Goal: Check status: Check status

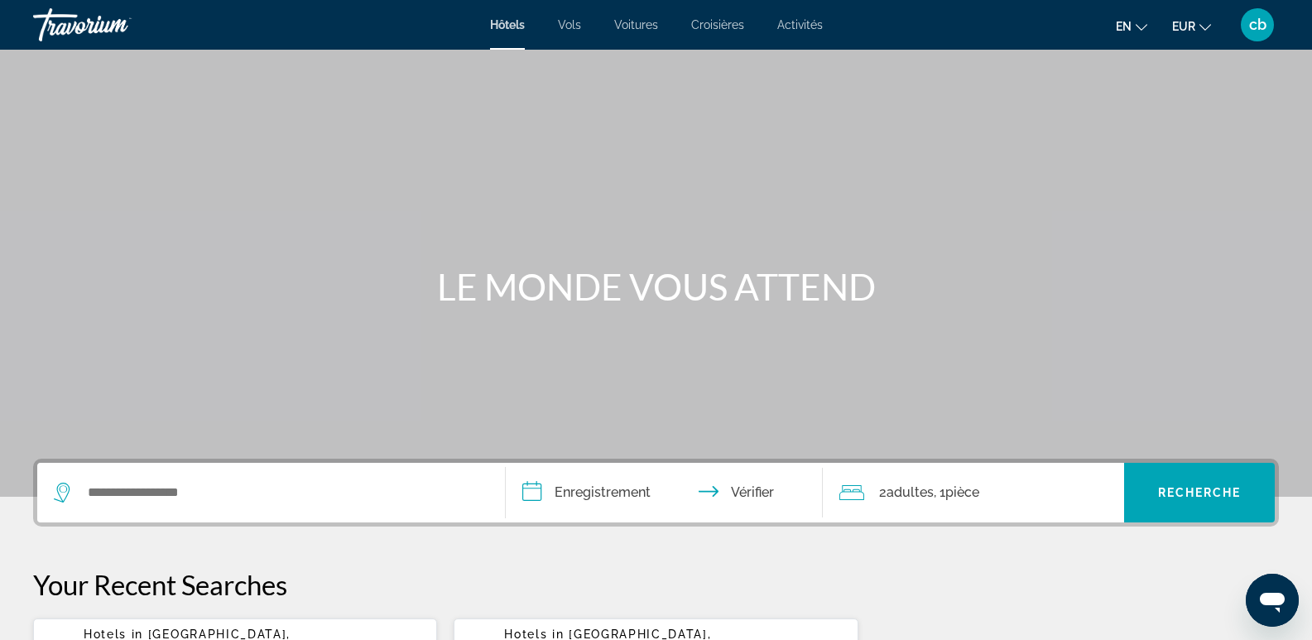
click at [1254, 23] on font "cb" at bounding box center [1257, 24] width 17 height 17
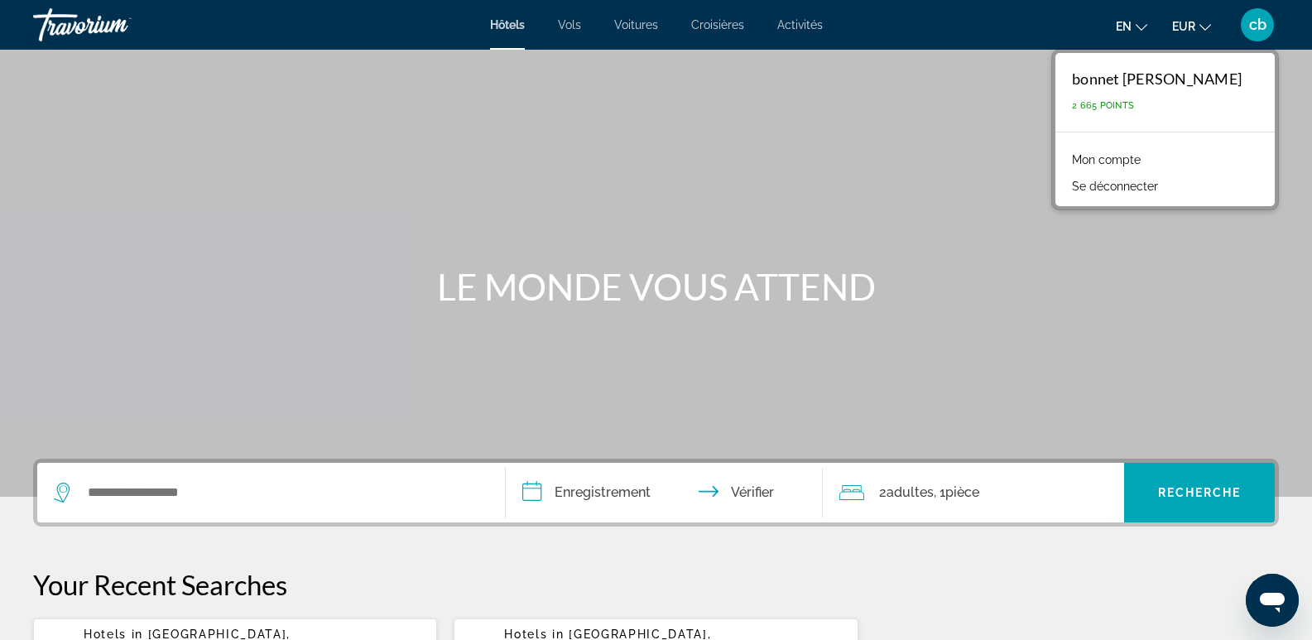
click at [1140, 156] on font "Mon compte" at bounding box center [1106, 159] width 69 height 13
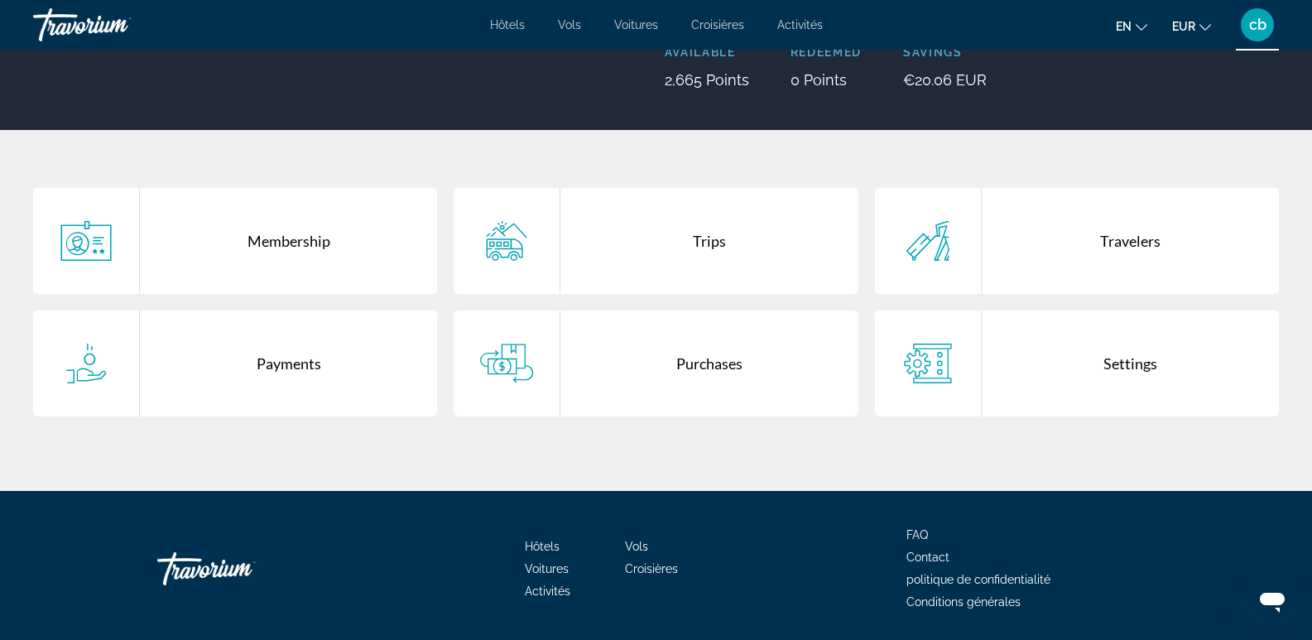
scroll to position [248, 0]
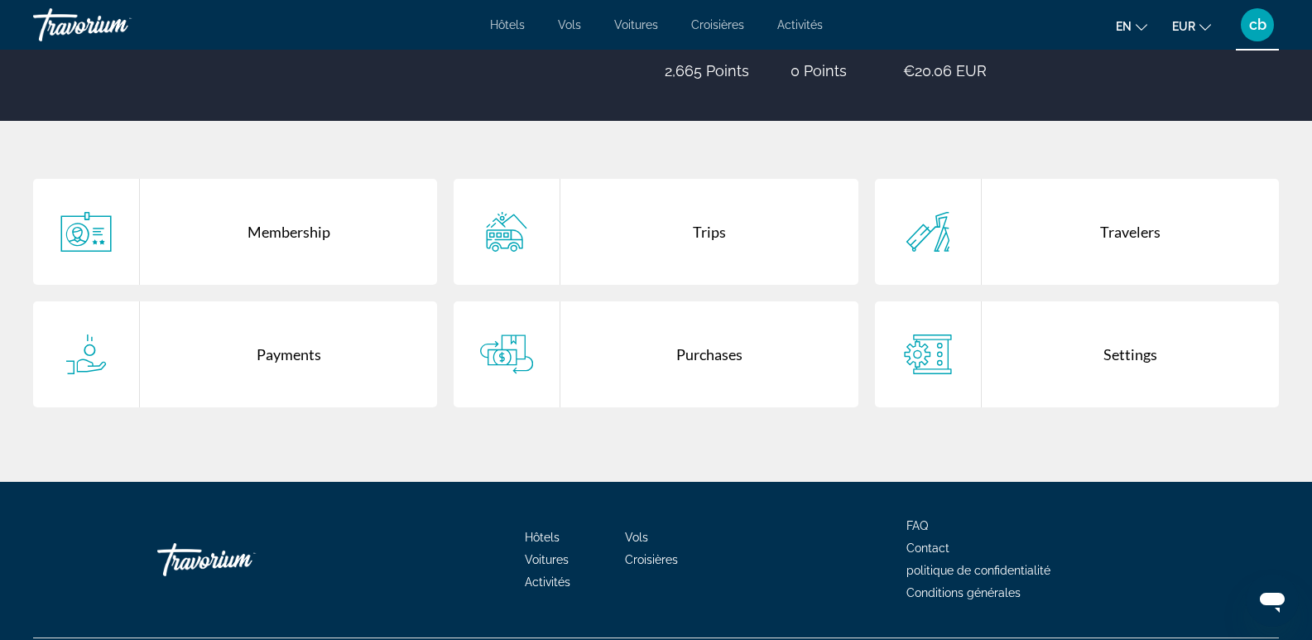
click at [708, 229] on div "Trips" at bounding box center [708, 232] width 297 height 106
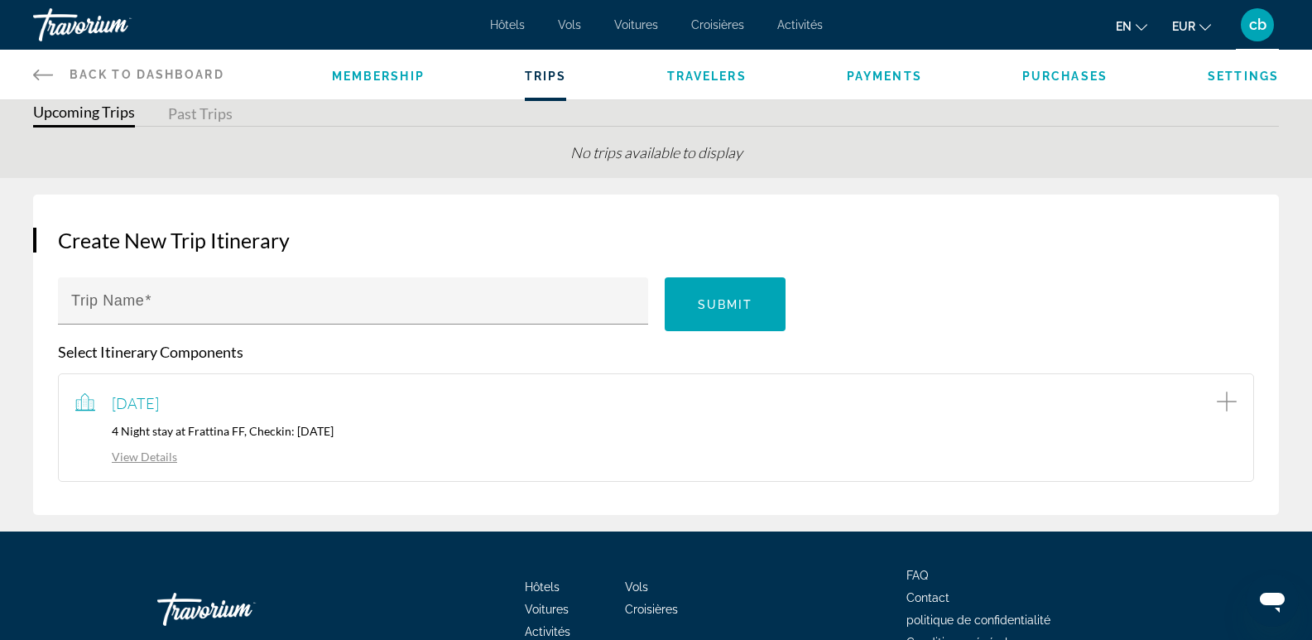
scroll to position [83, 0]
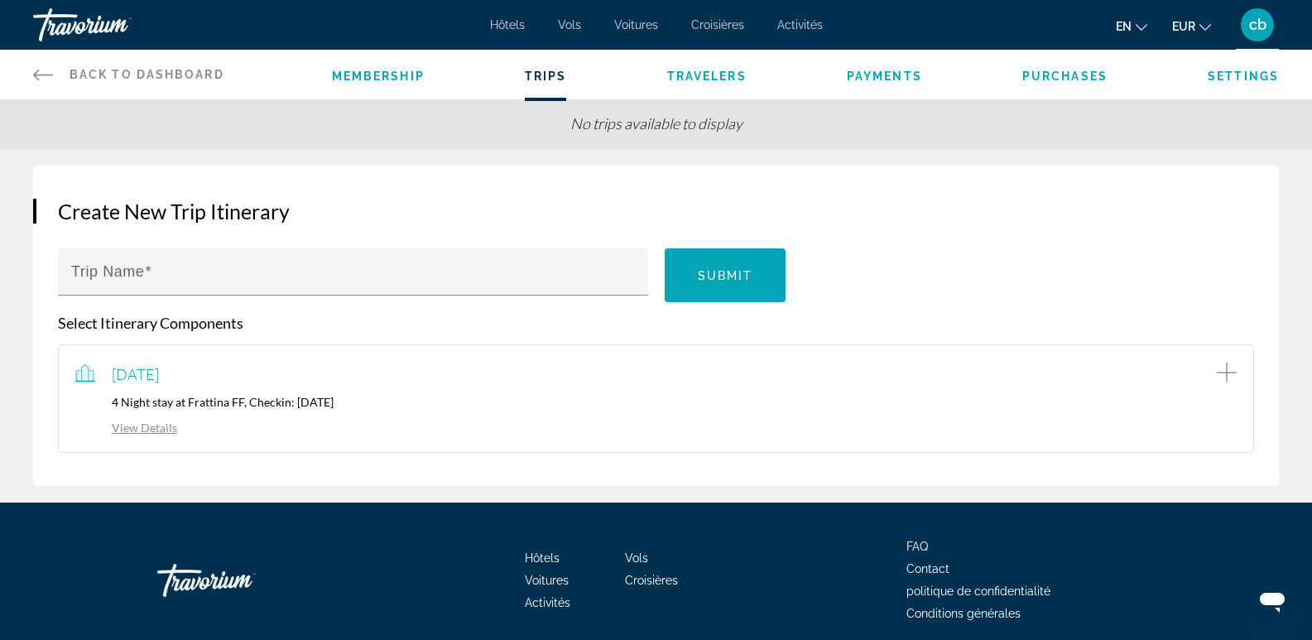
click at [142, 427] on link "View Details" at bounding box center [126, 427] width 102 height 14
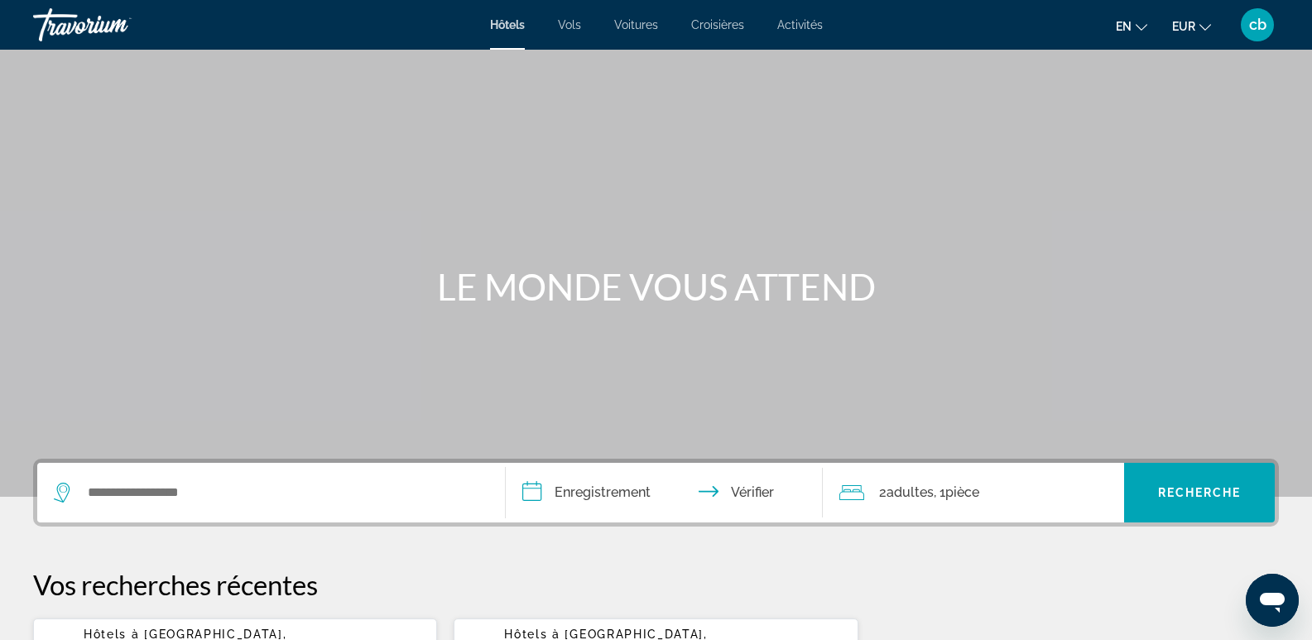
click at [1254, 25] on font "cb" at bounding box center [1257, 24] width 17 height 17
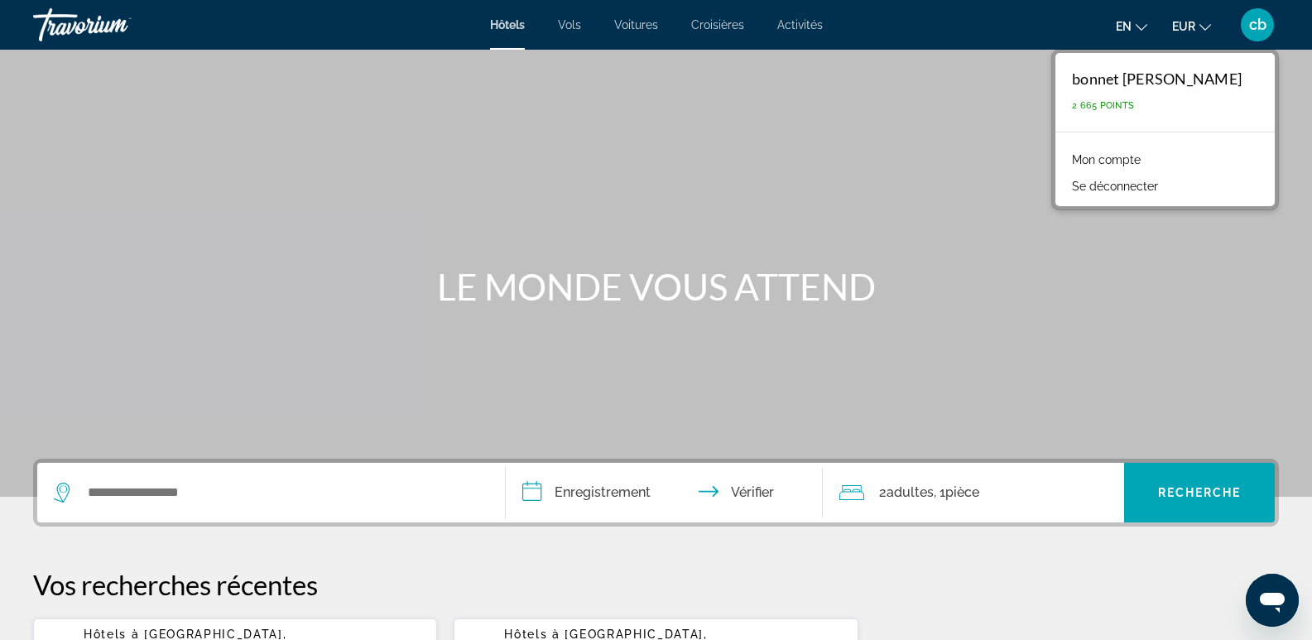
click at [1140, 156] on font "Mon compte" at bounding box center [1106, 159] width 69 height 13
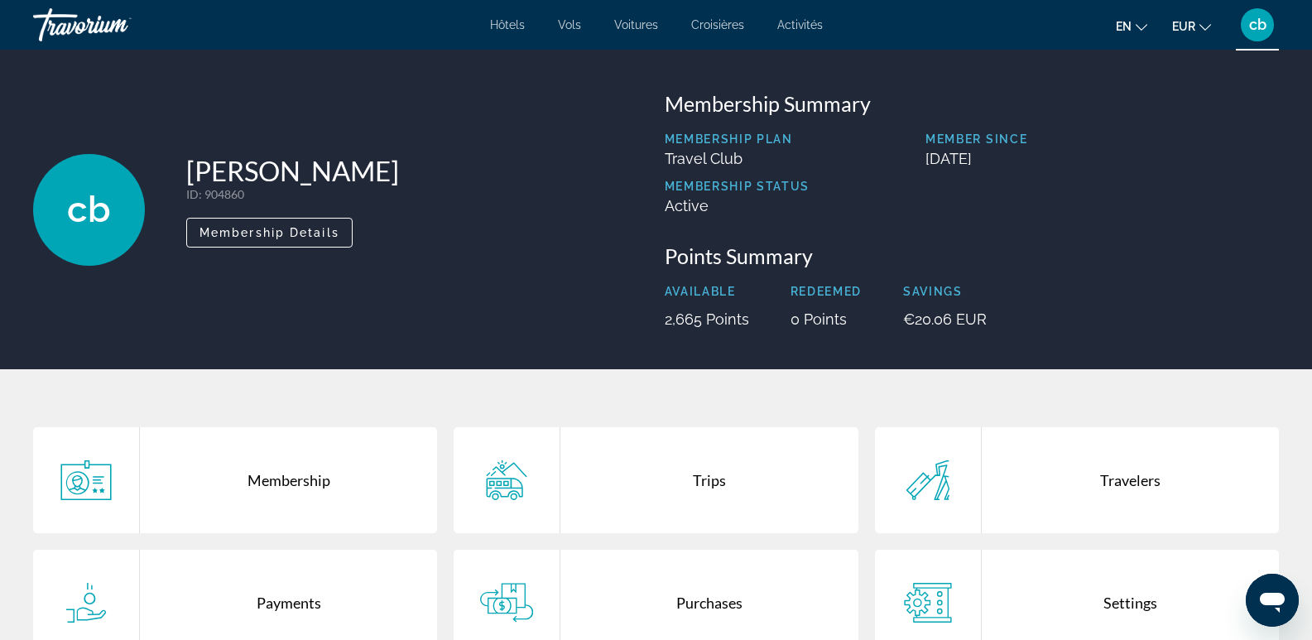
scroll to position [83, 0]
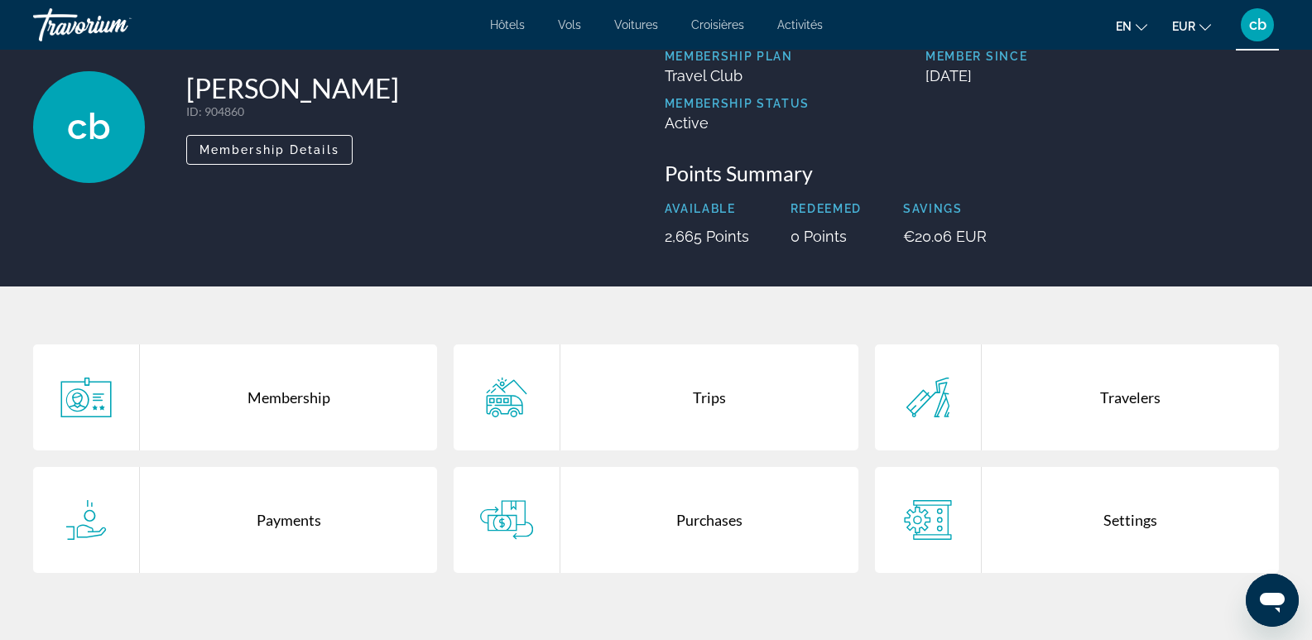
click at [709, 392] on div "Trips" at bounding box center [708, 397] width 297 height 106
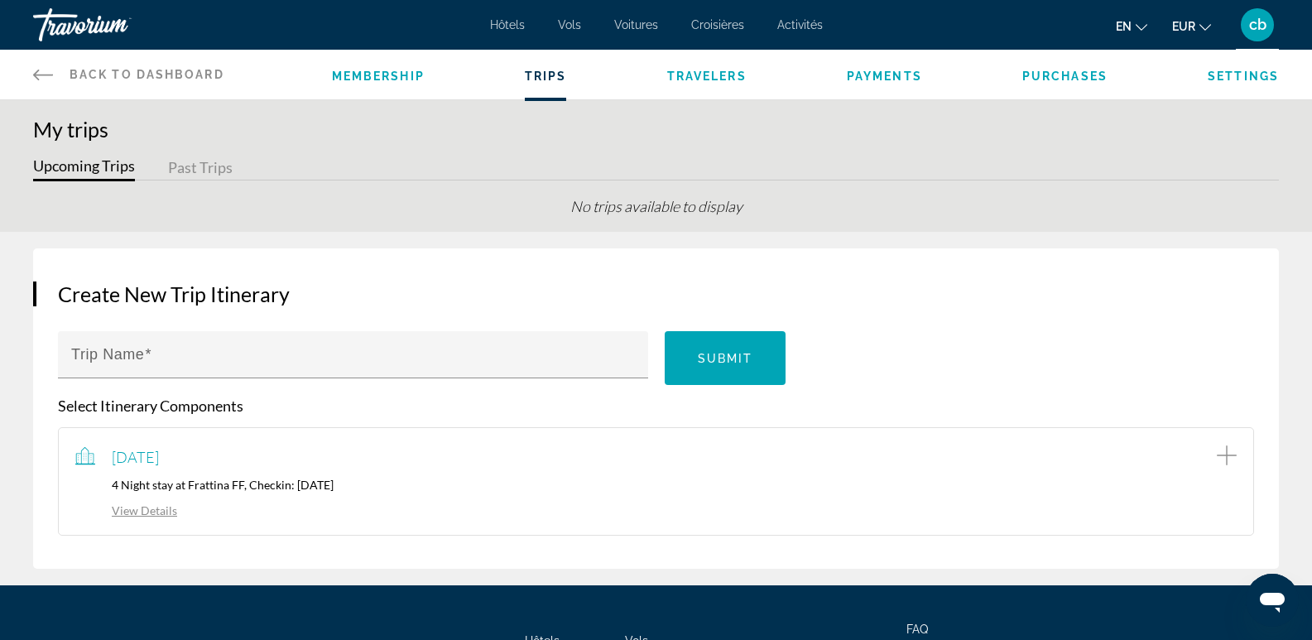
click at [132, 513] on link "View Details" at bounding box center [126, 510] width 102 height 14
